Goal: Information Seeking & Learning: Find specific fact

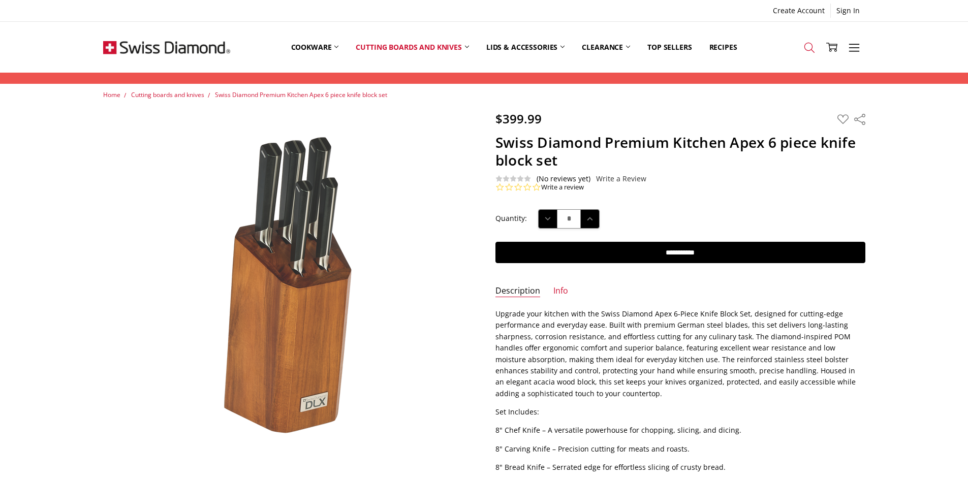
click at [809, 46] on icon at bounding box center [809, 47] width 11 height 11
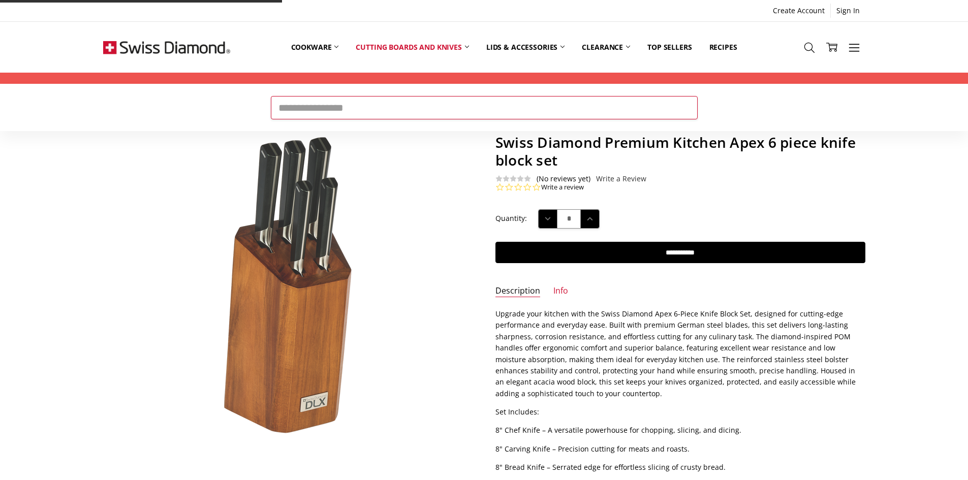
click at [609, 117] on input "Search" at bounding box center [484, 107] width 427 height 23
click at [609, 113] on input "Search" at bounding box center [484, 107] width 427 height 23
type input "**********"
